Goal: Check status: Check status

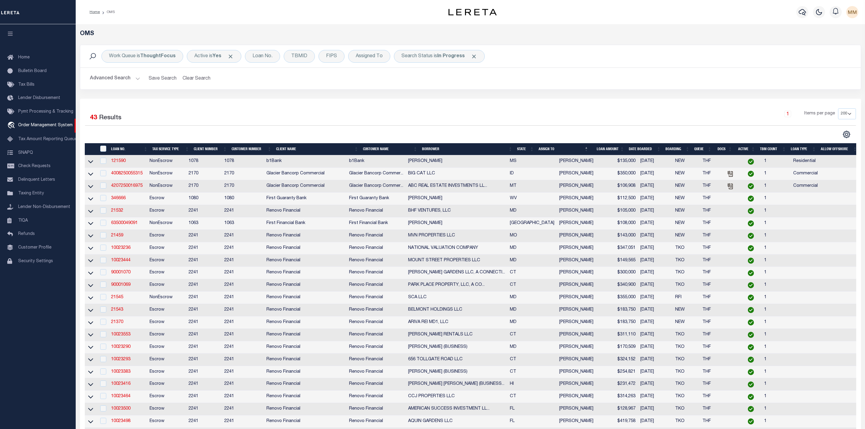
select select "200"
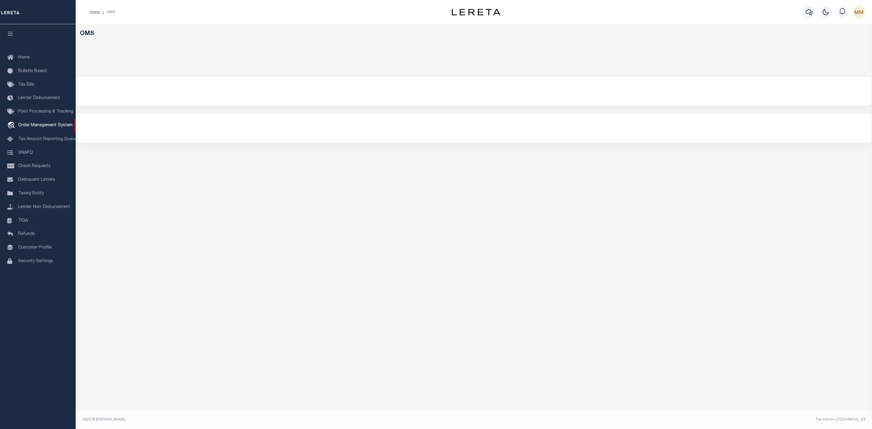
select select "200"
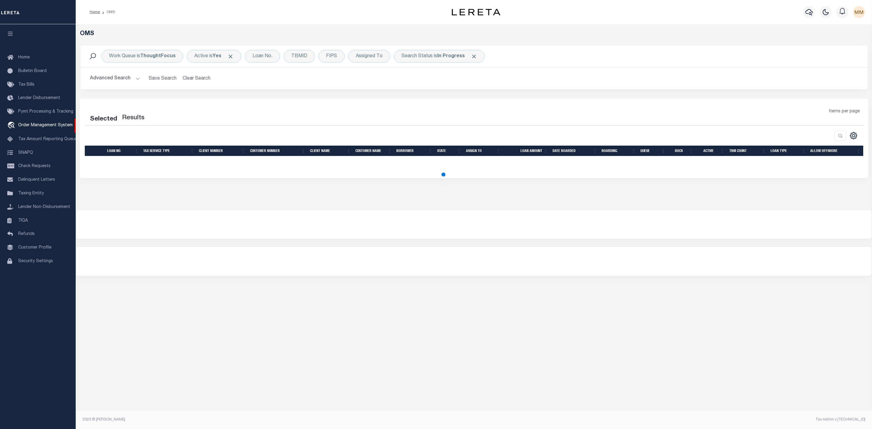
select select "200"
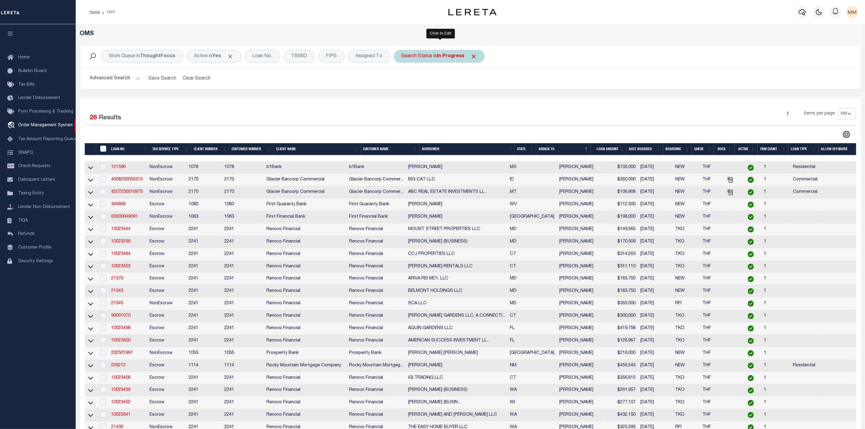
click at [443, 59] on b "In Progress" at bounding box center [451, 56] width 28 height 5
click at [434, 88] on select "Automated Search Bad Parcel Complete Duplicate Parcel High Dollar Reporting In …" at bounding box center [446, 86] width 89 height 12
select select "RD"
click at [403, 81] on select "Automated Search Bad Parcel Complete Duplicate Parcel High Dollar Reporting In …" at bounding box center [446, 86] width 89 height 12
click at [483, 100] on input "Apply" at bounding box center [482, 99] width 18 height 10
